Goal: Navigation & Orientation: Find specific page/section

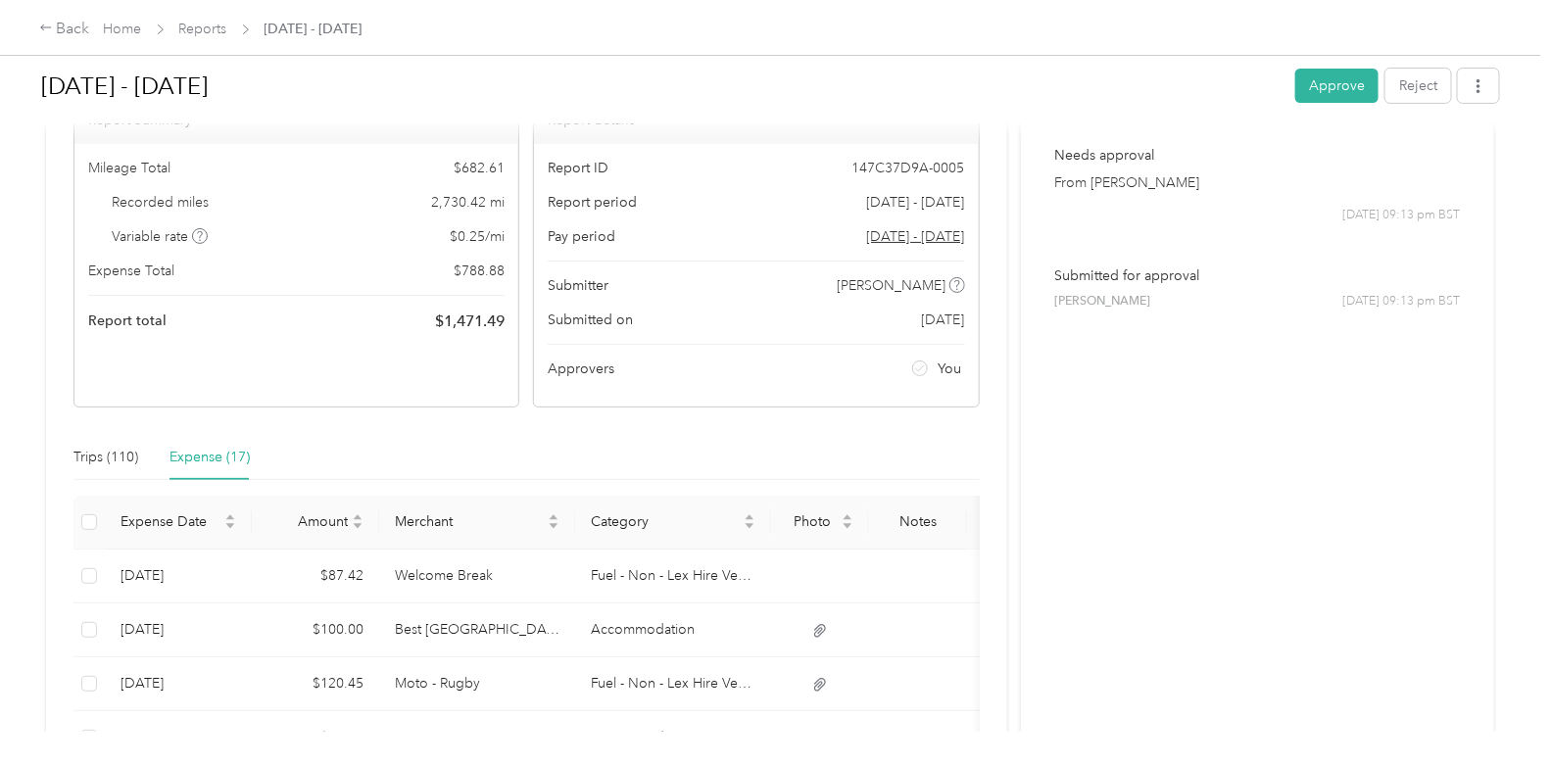
scroll to position [195, 0]
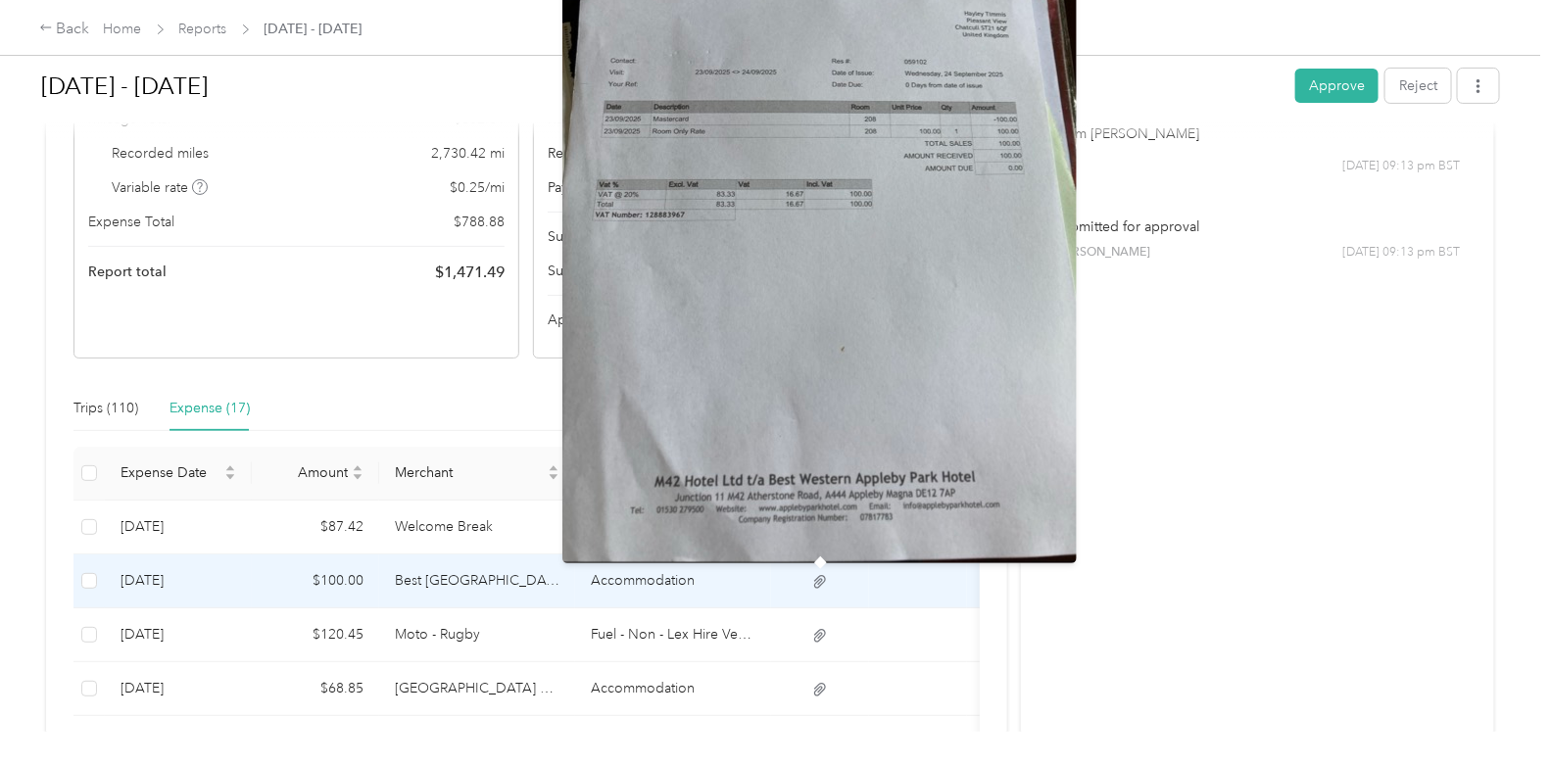
click at [819, 578] on icon at bounding box center [820, 582] width 18 height 18
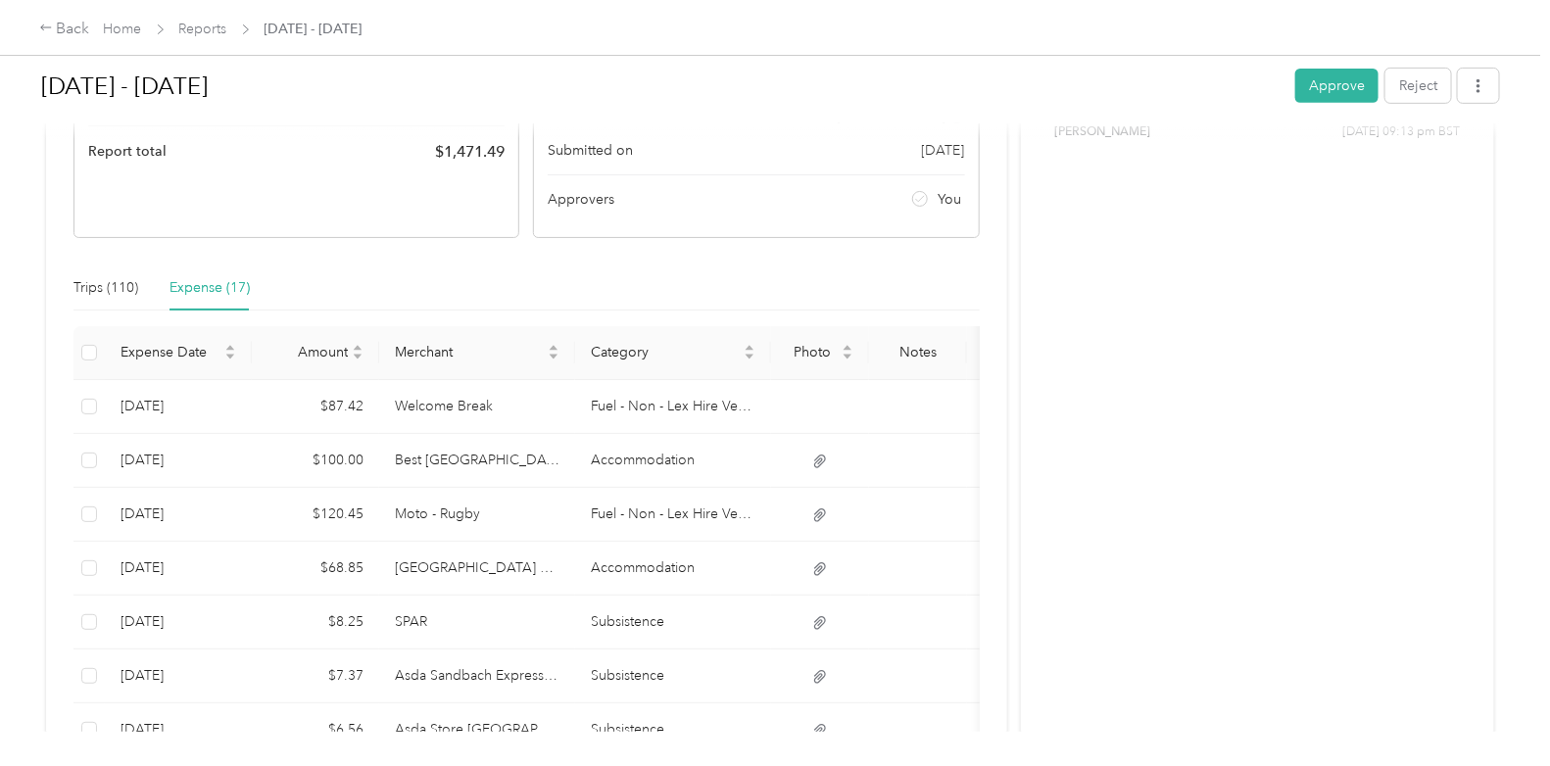
scroll to position [153, 0]
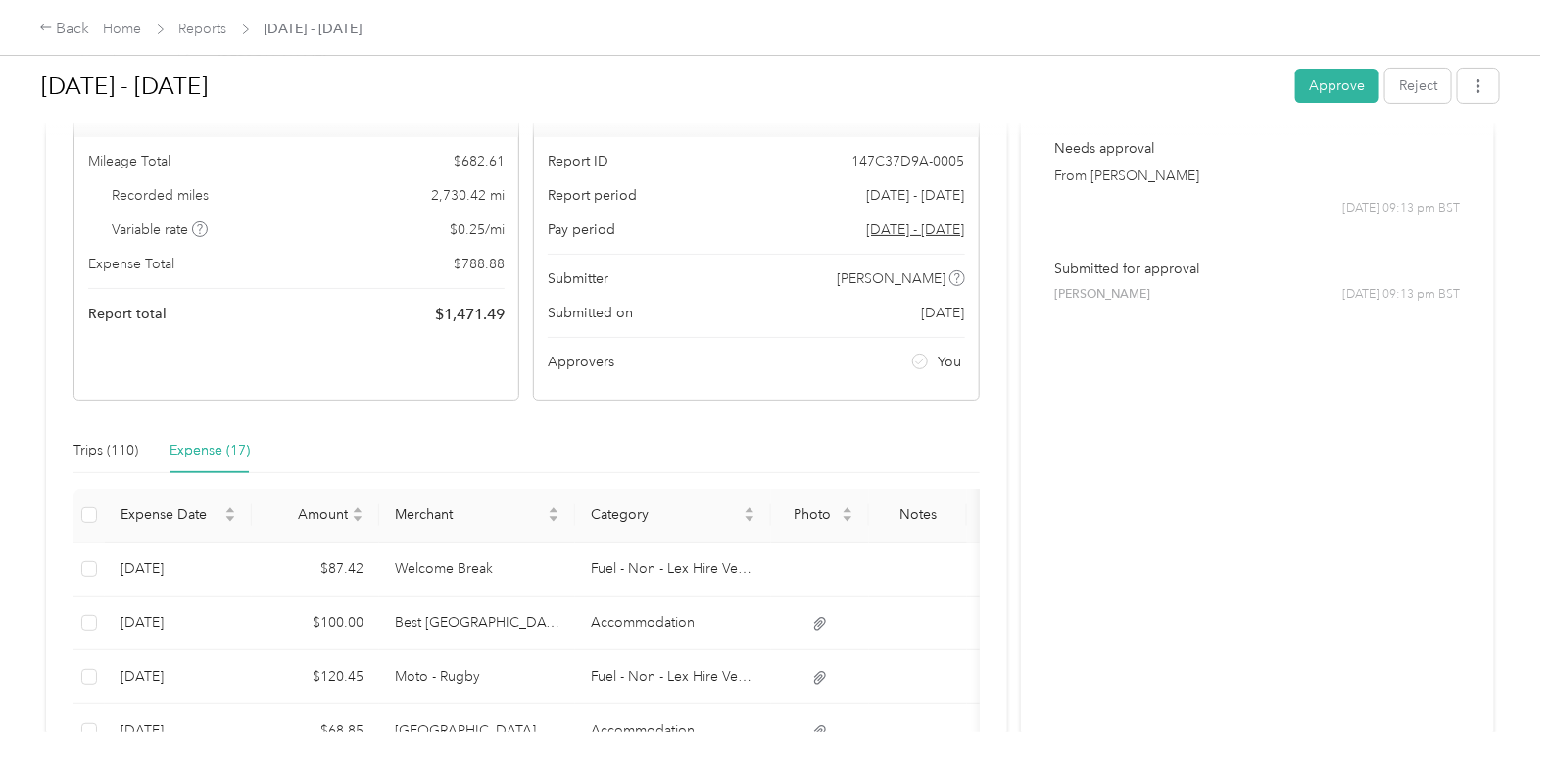
click at [196, 447] on div "Expense (17)" at bounding box center [209, 451] width 80 height 22
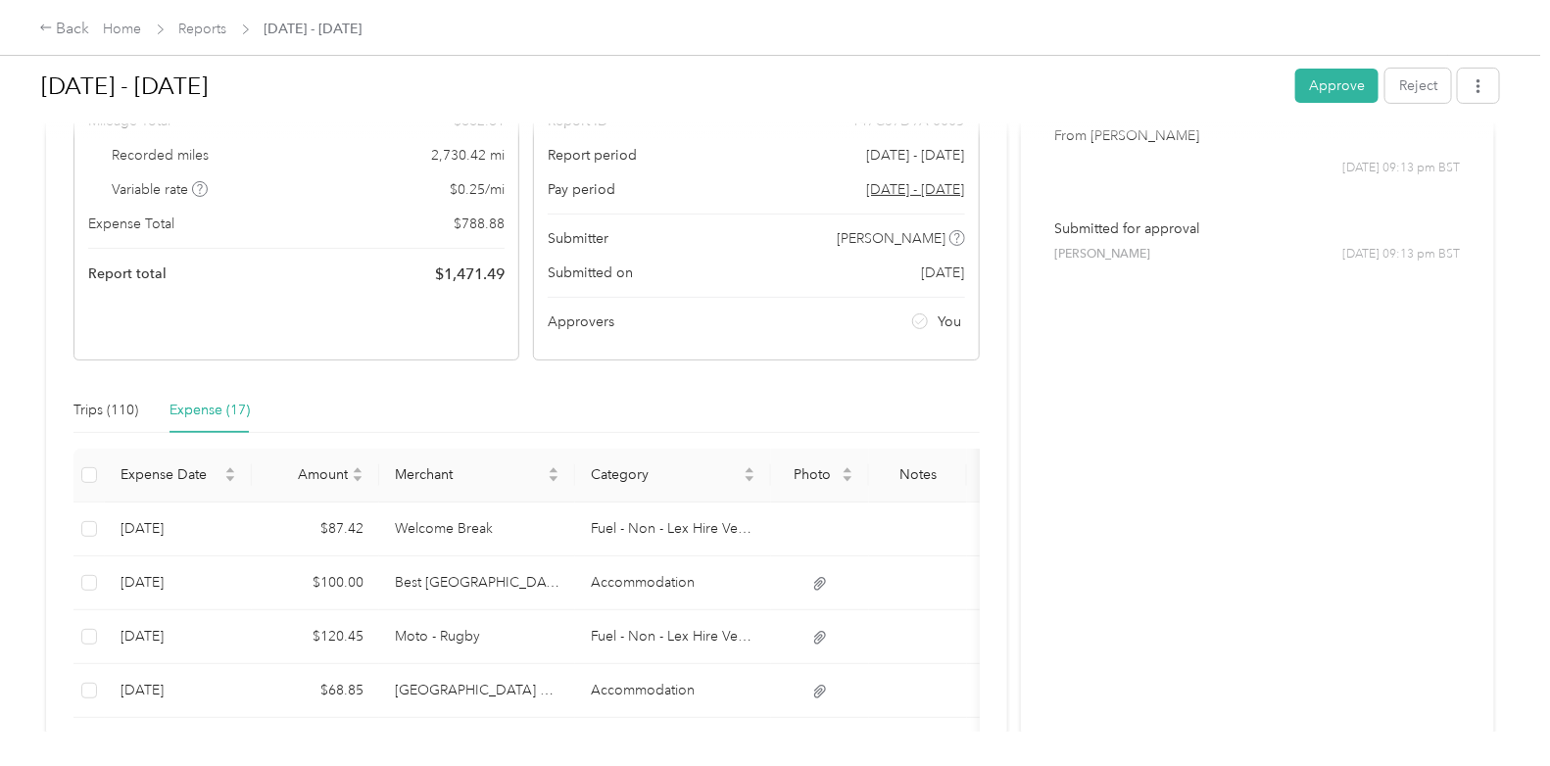
scroll to position [195, 0]
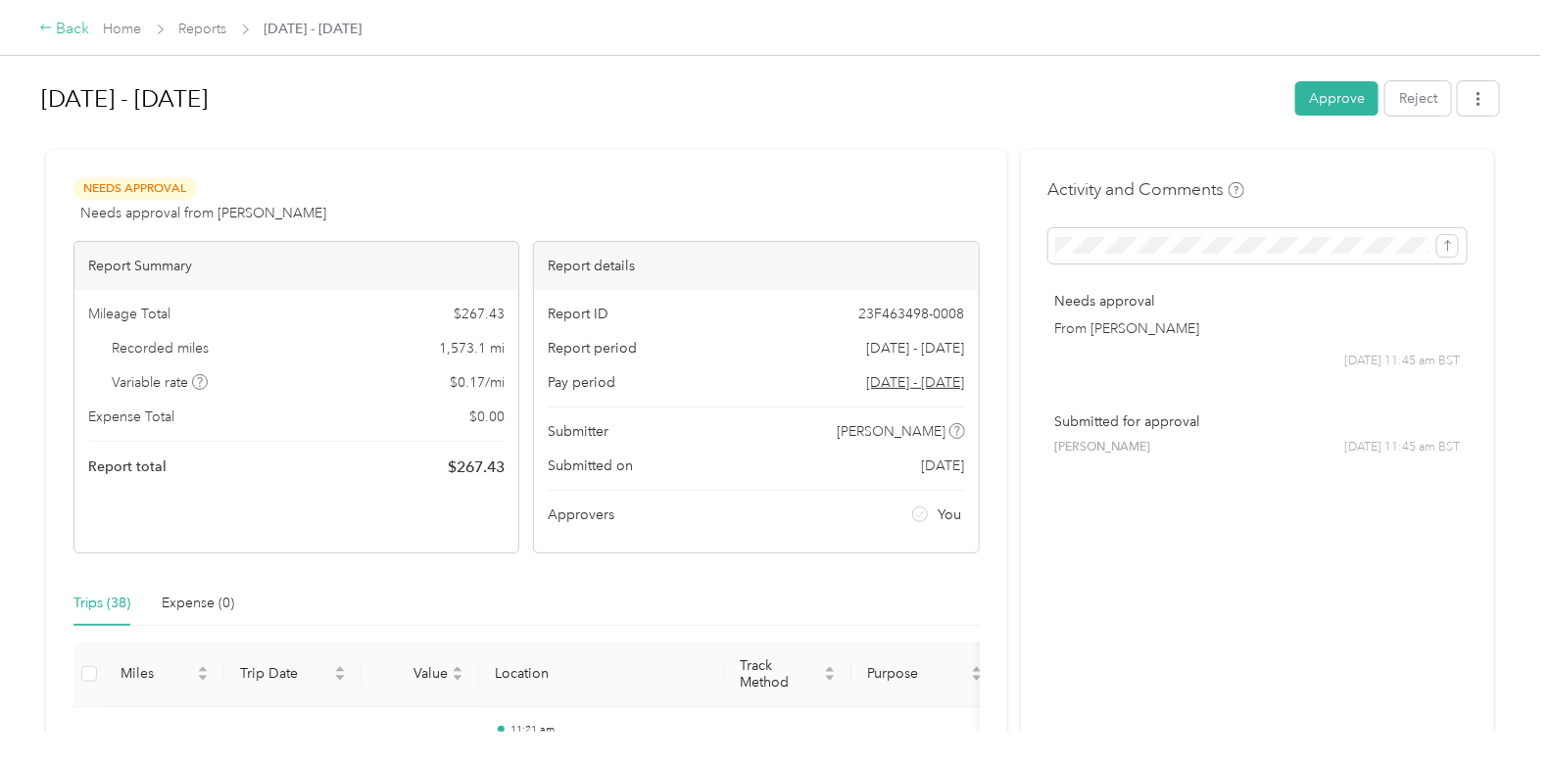
click at [67, 30] on div "Back" at bounding box center [64, 30] width 51 height 24
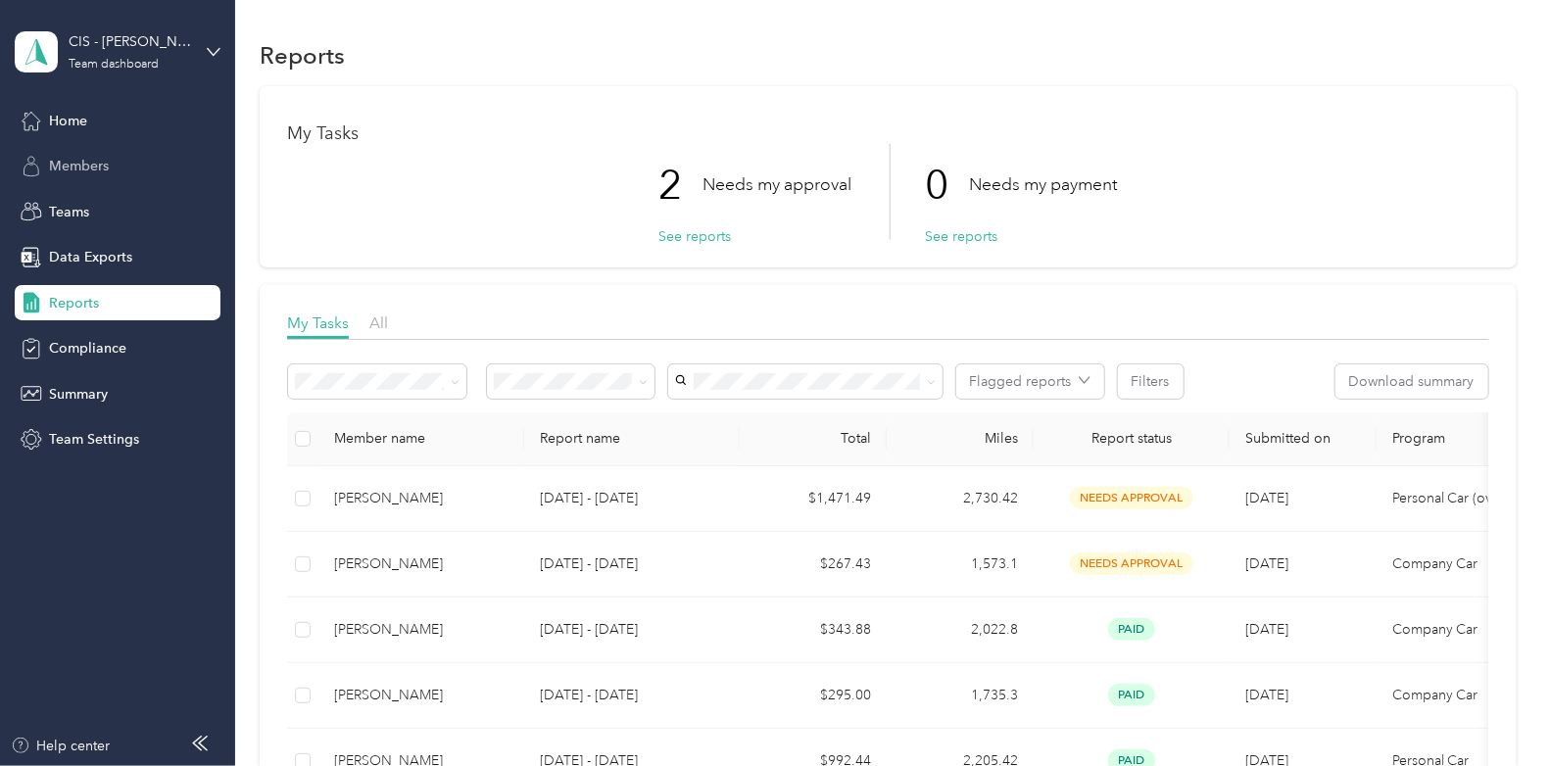
click at [82, 163] on span "Members" at bounding box center [79, 166] width 60 height 21
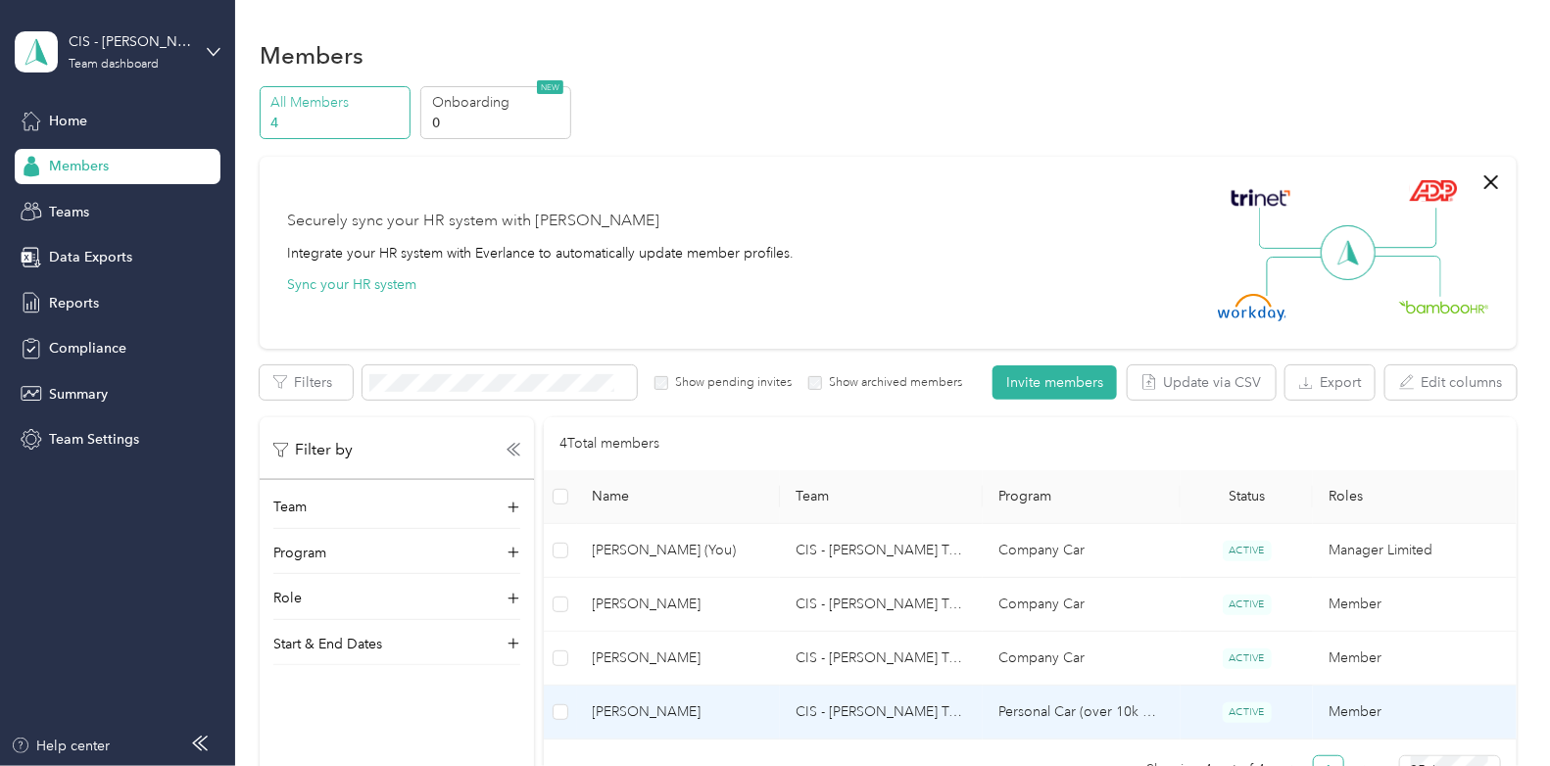
click at [829, 712] on td "CIS - [PERSON_NAME] Team" at bounding box center [881, 713] width 203 height 54
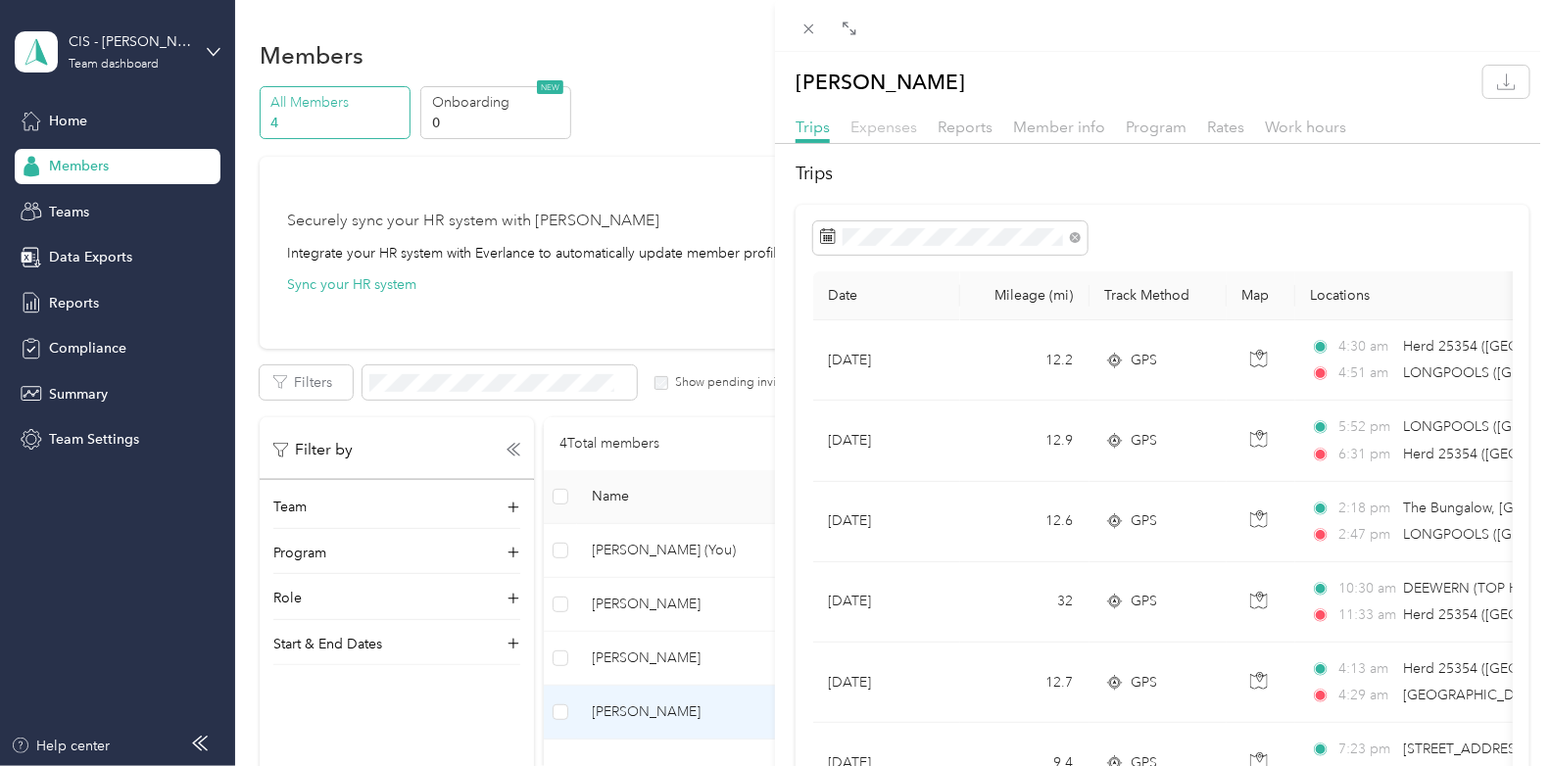
click at [882, 127] on span "Expenses" at bounding box center [883, 127] width 67 height 19
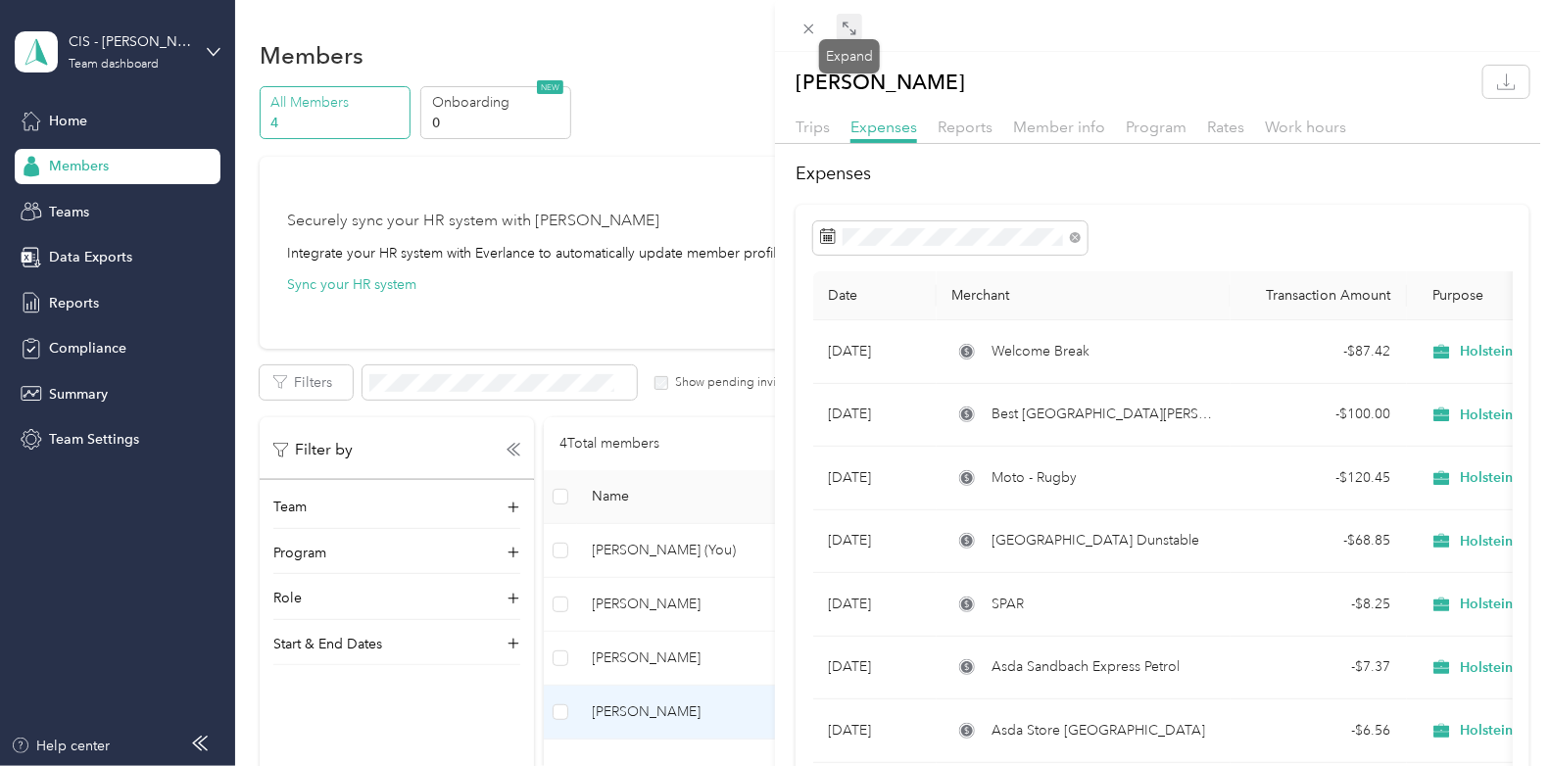
click at [853, 30] on icon at bounding box center [849, 29] width 16 height 16
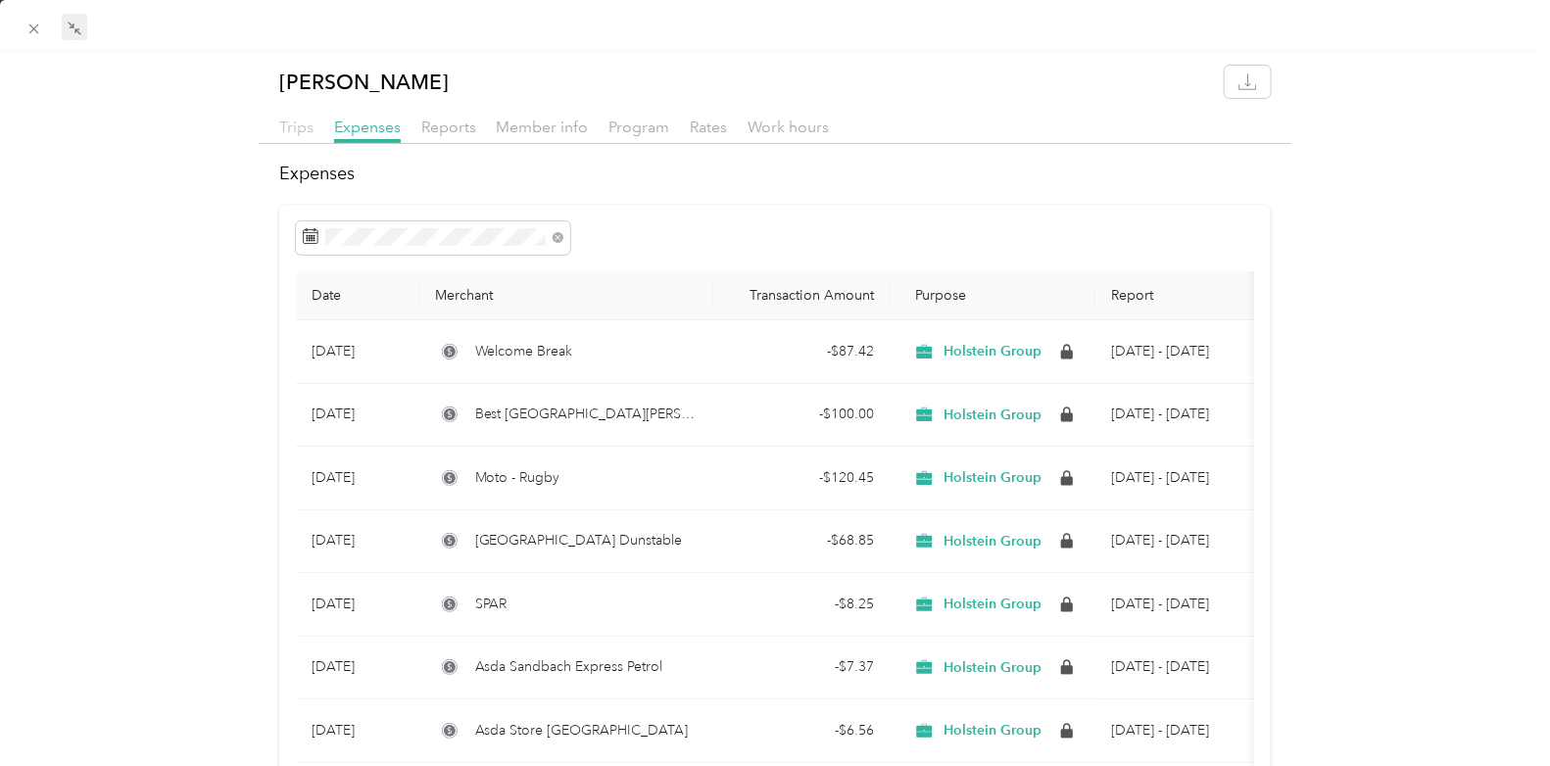
click at [299, 125] on span "Trips" at bounding box center [296, 127] width 34 height 19
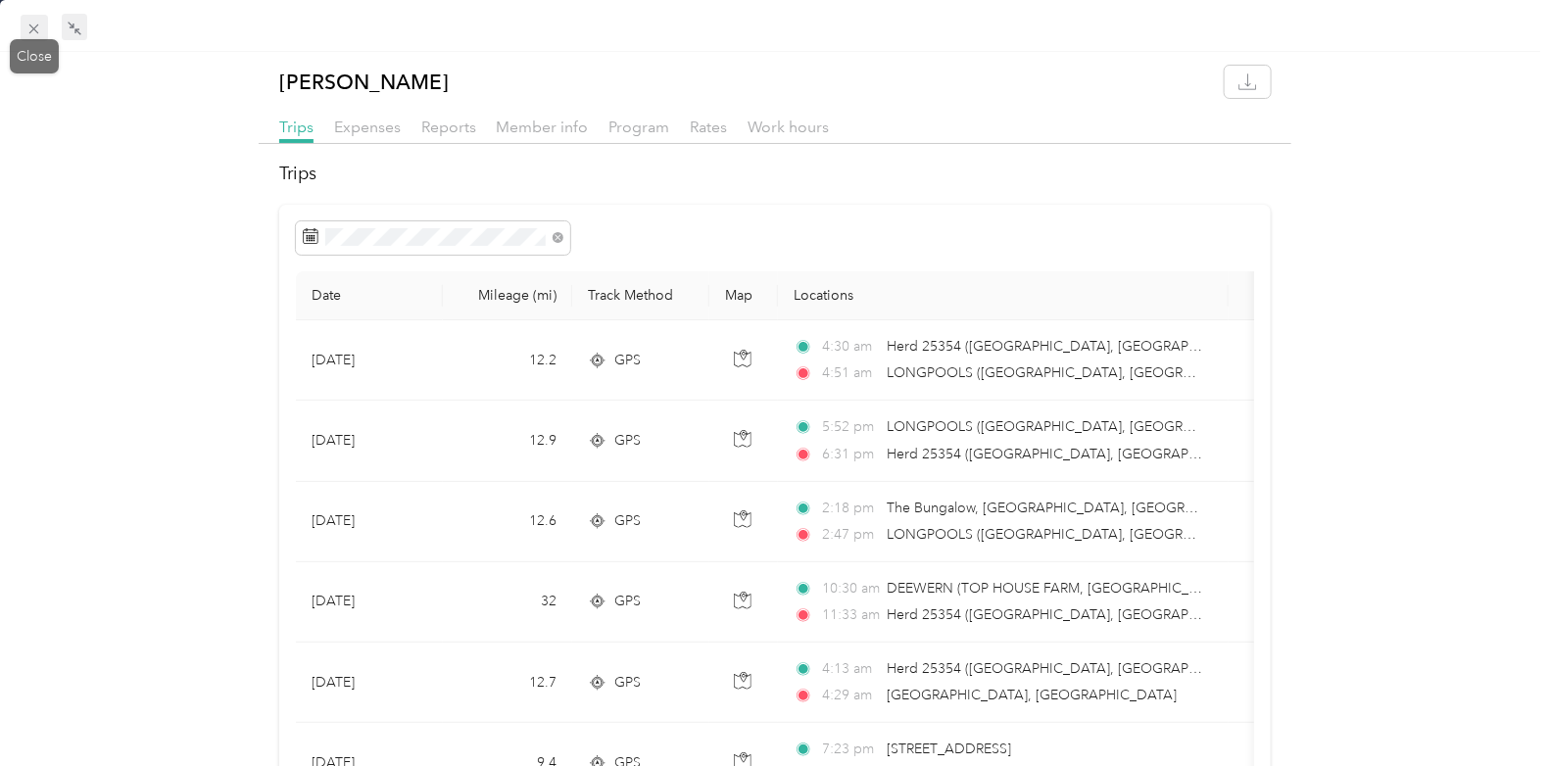
click at [32, 21] on icon at bounding box center [33, 29] width 17 height 17
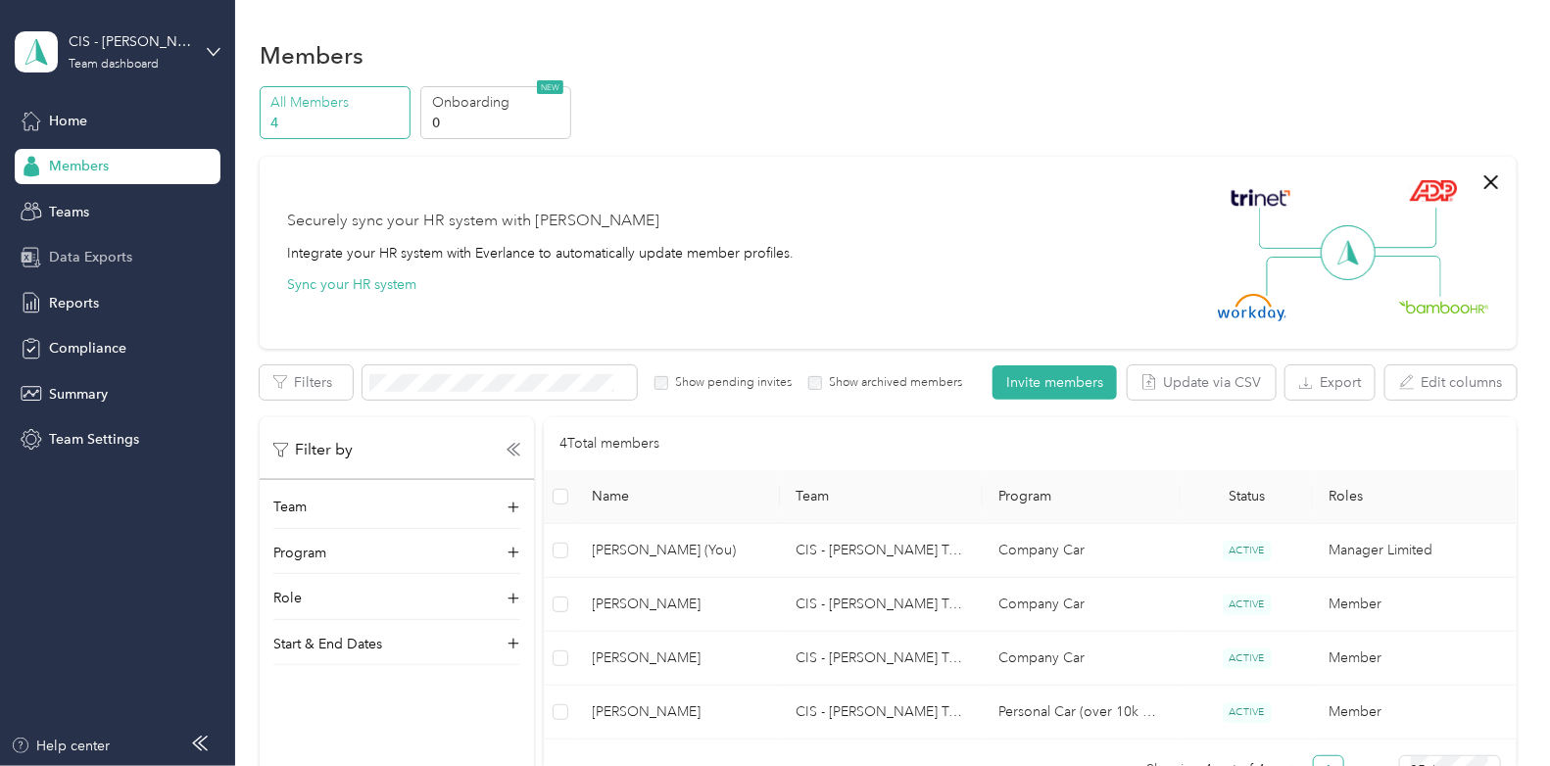
click at [86, 259] on span "Data Exports" at bounding box center [90, 257] width 83 height 21
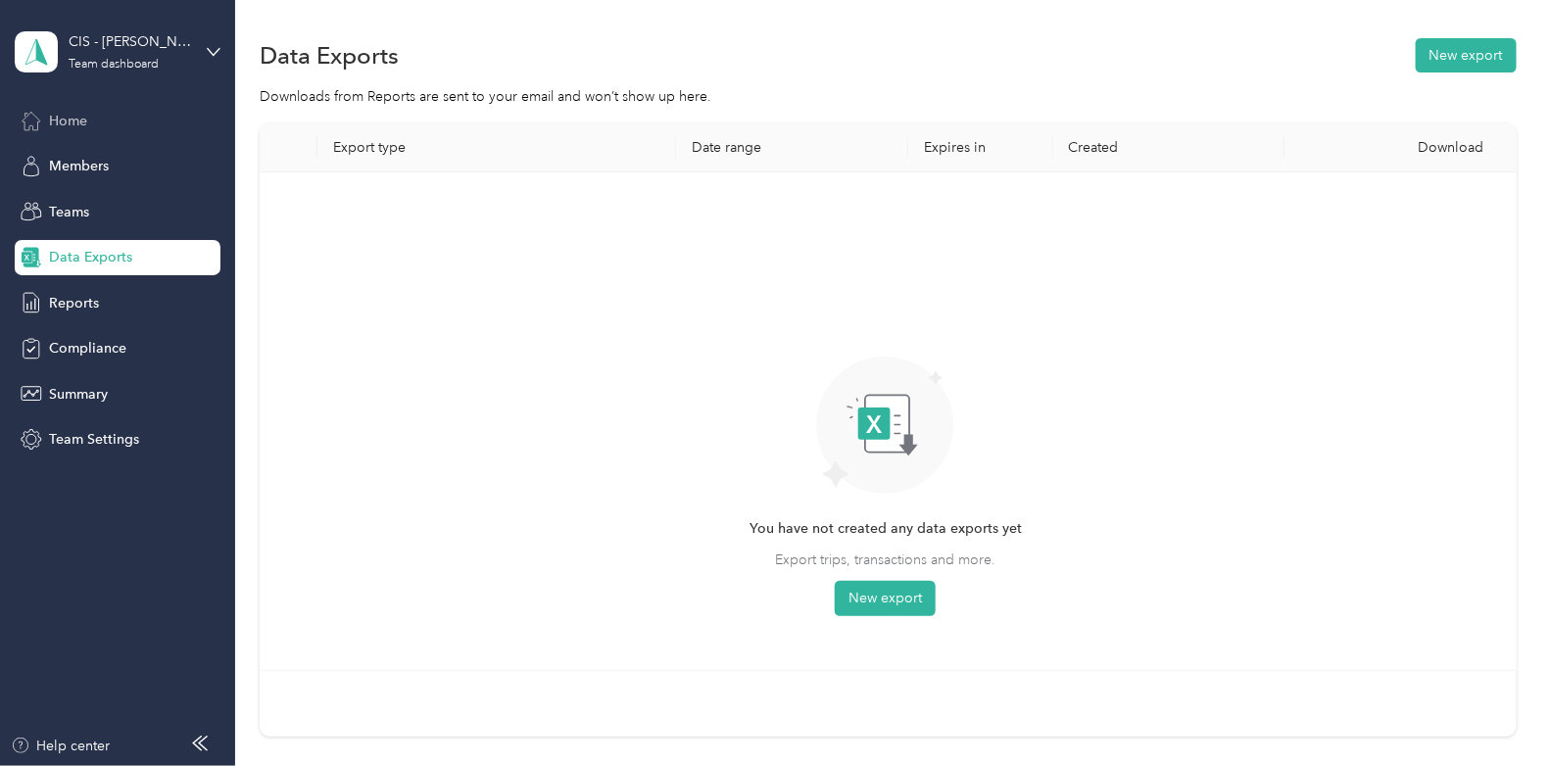
click at [70, 120] on span "Home" at bounding box center [68, 121] width 38 height 21
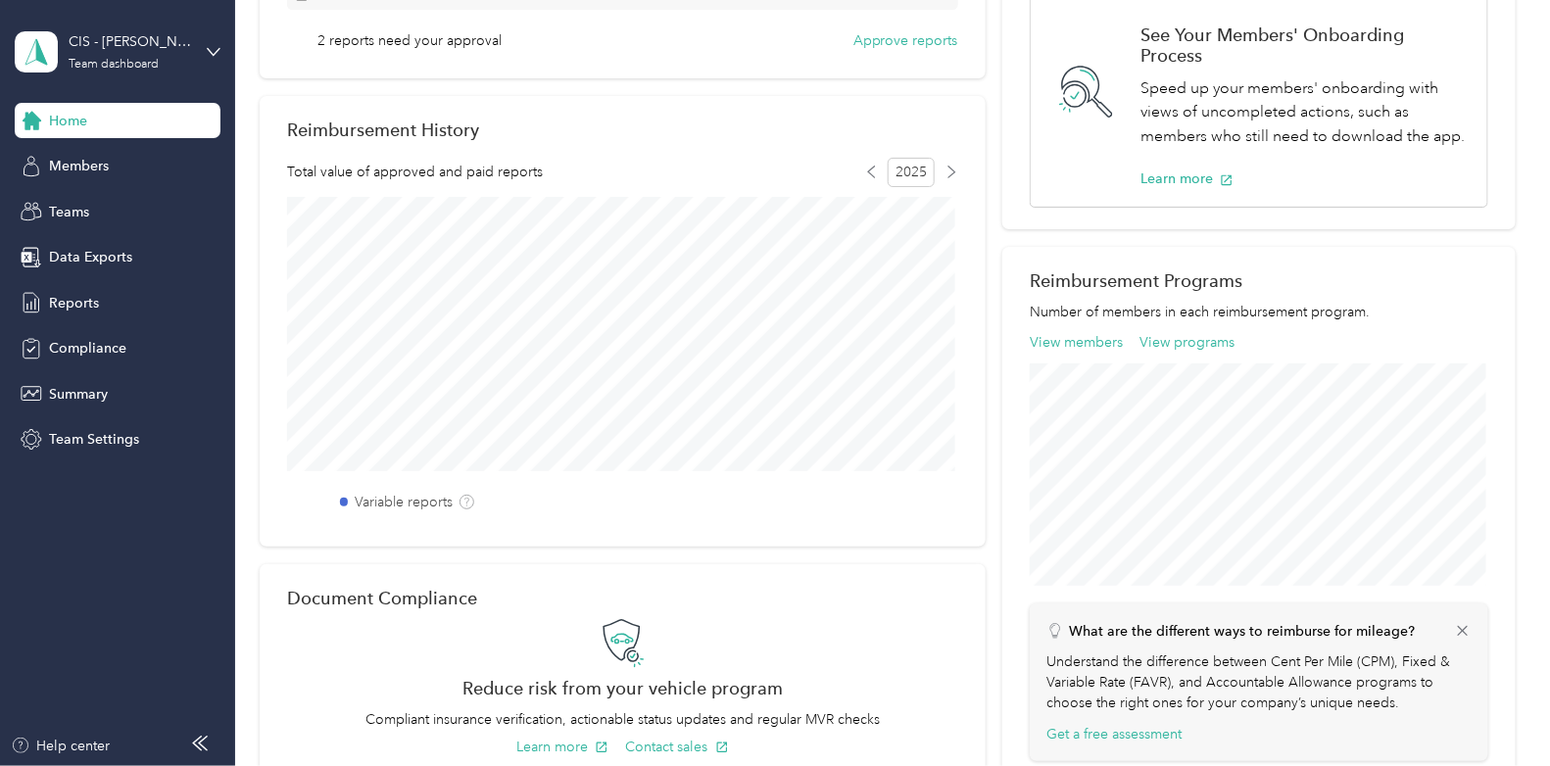
scroll to position [384, 0]
